Goal: Task Accomplishment & Management: Manage account settings

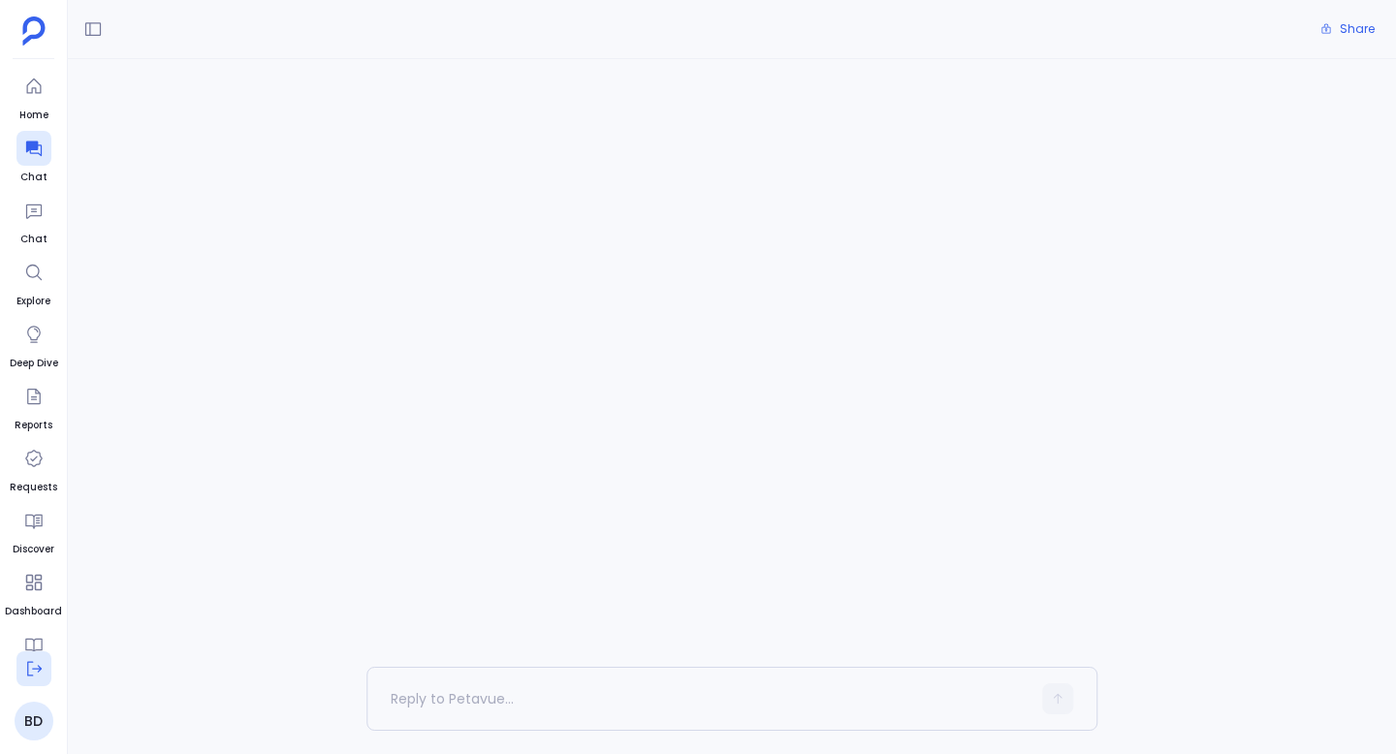
click at [32, 670] on icon at bounding box center [33, 668] width 19 height 19
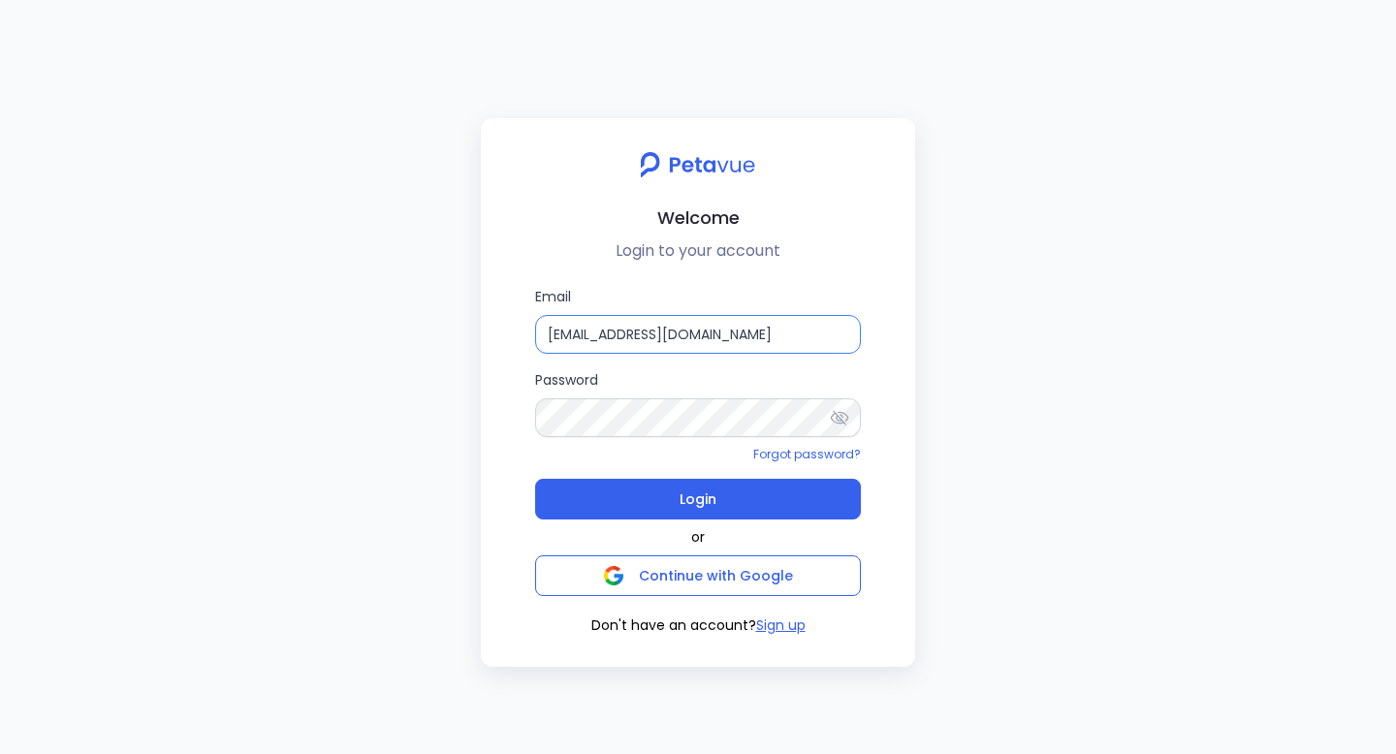
click at [651, 333] on input "bhaskar@petavue.com" at bounding box center [698, 334] width 326 height 39
type input "g"
type input "support+gsgongsandbox@petavue.com"
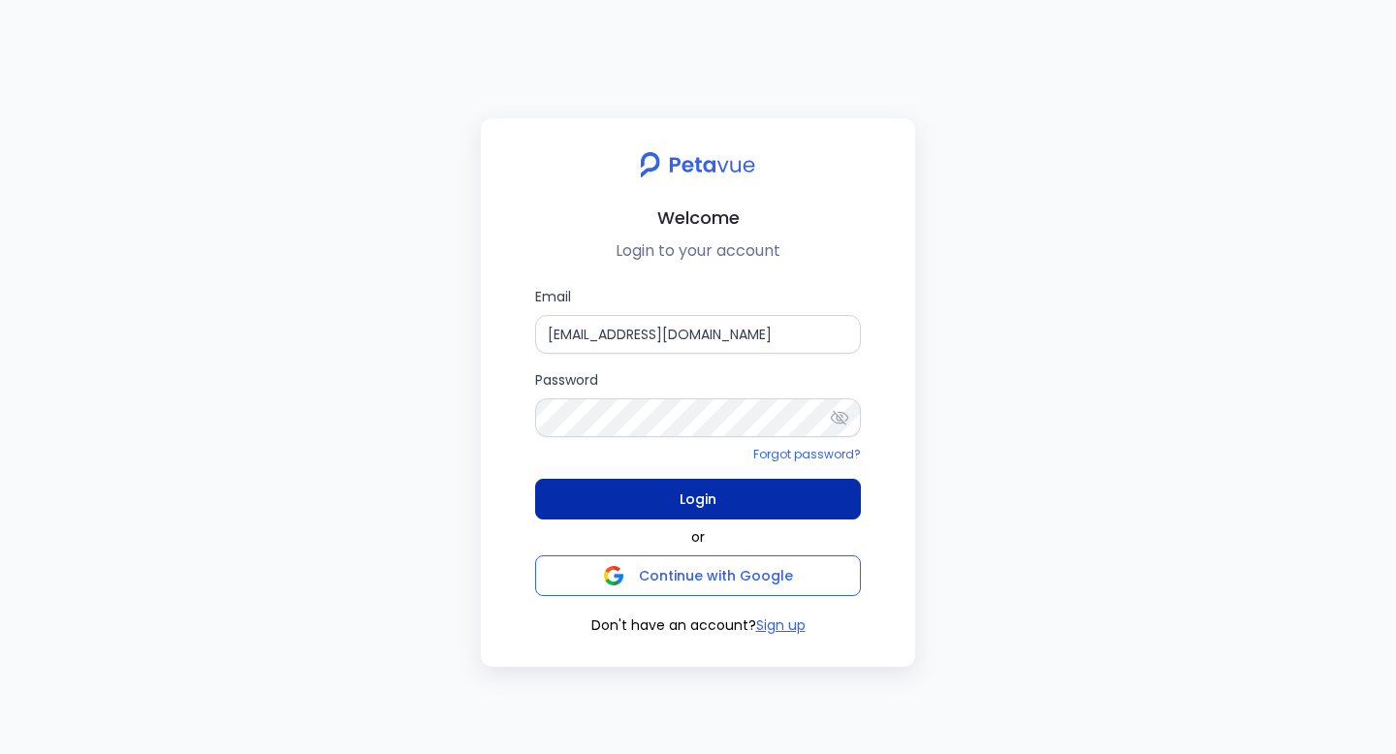
click at [709, 489] on span "Login" at bounding box center [697, 499] width 37 height 27
